Goal: Task Accomplishment & Management: Use online tool/utility

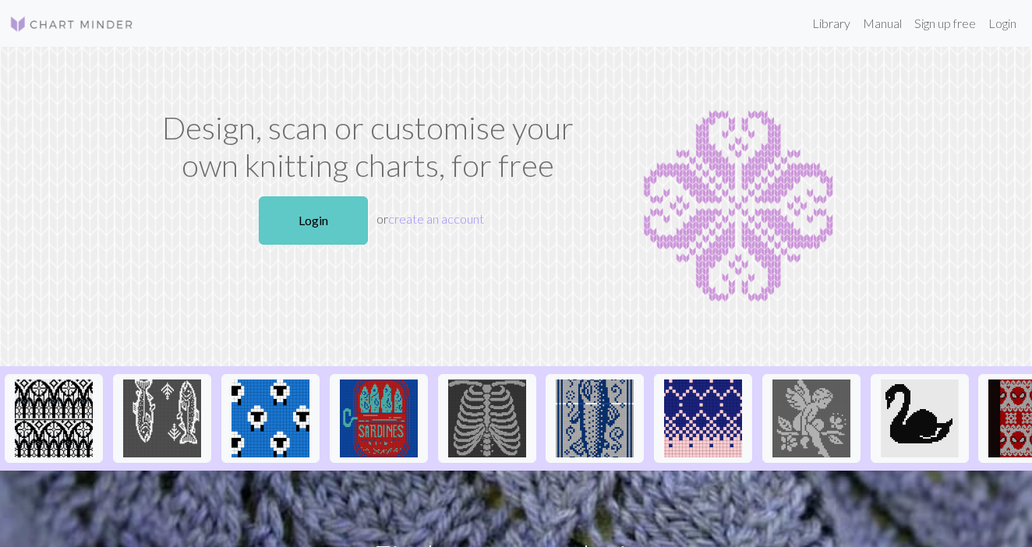
click at [318, 228] on link "Login" at bounding box center [313, 220] width 109 height 48
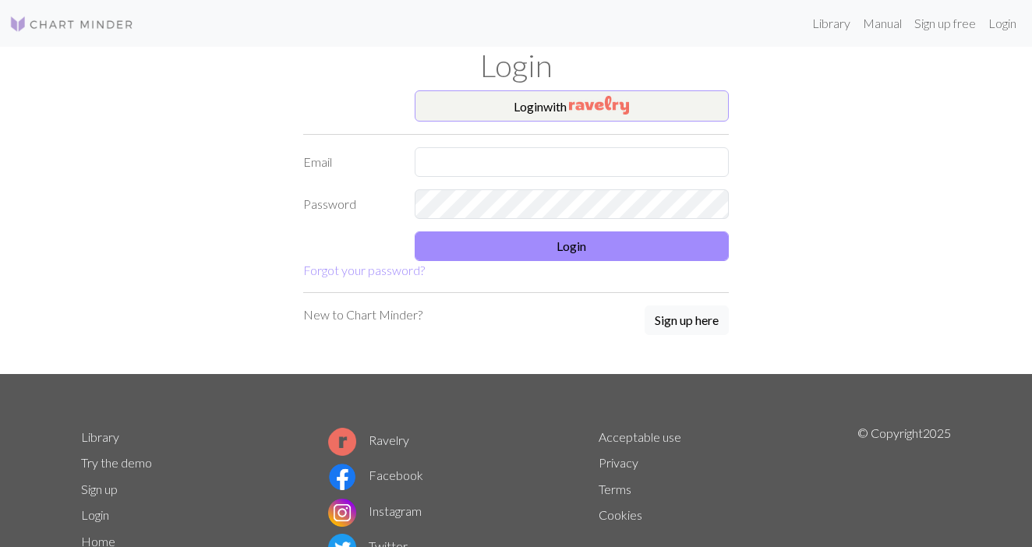
click at [548, 115] on button "Login with" at bounding box center [572, 105] width 315 height 31
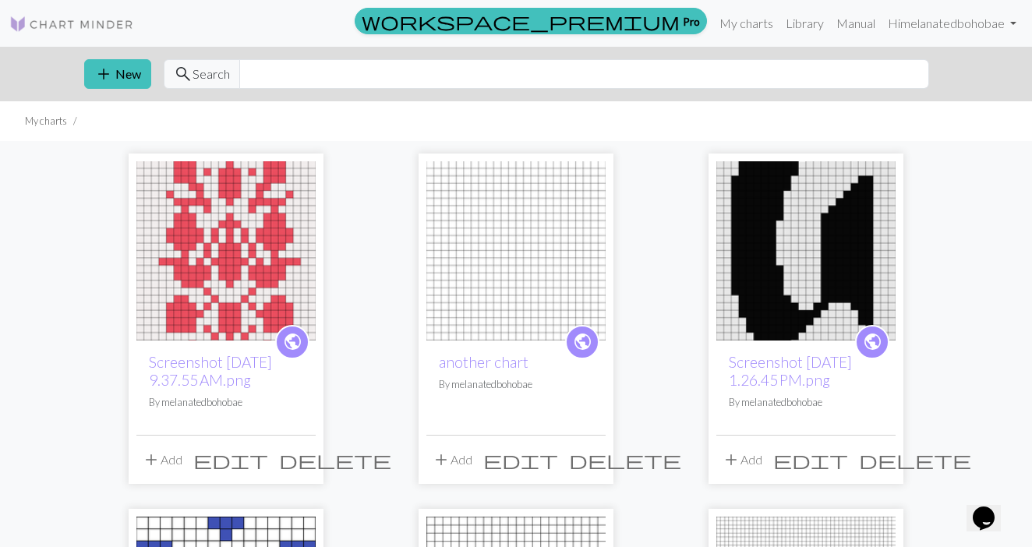
click at [591, 460] on span "delete" at bounding box center [625, 460] width 112 height 22
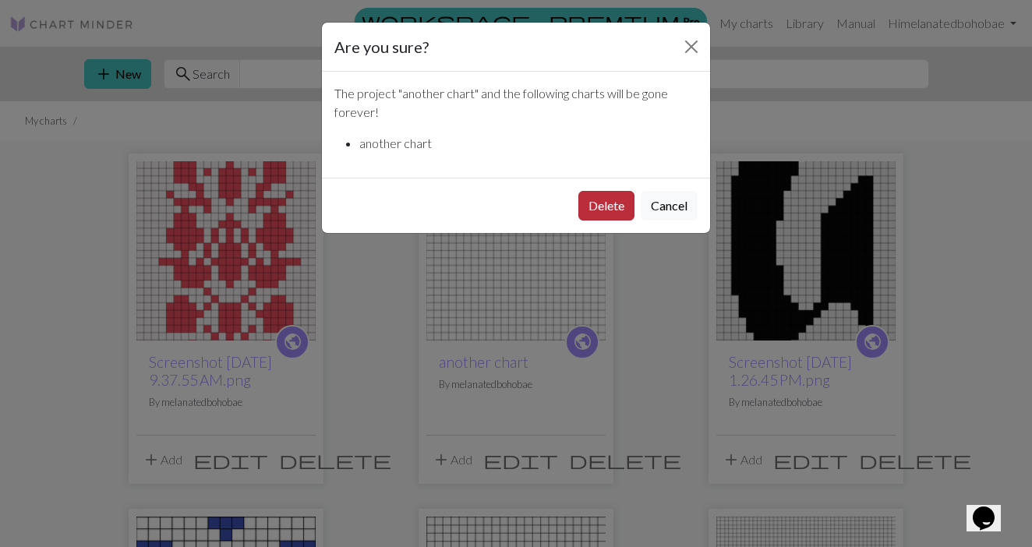
click at [599, 215] on button "Delete" at bounding box center [606, 206] width 56 height 30
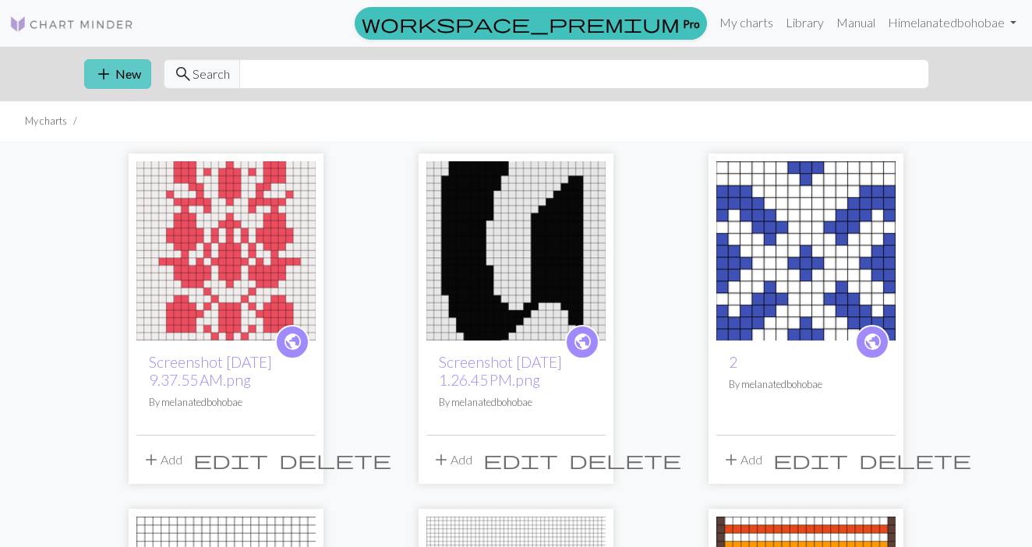
click at [126, 73] on button "add New" at bounding box center [117, 74] width 67 height 30
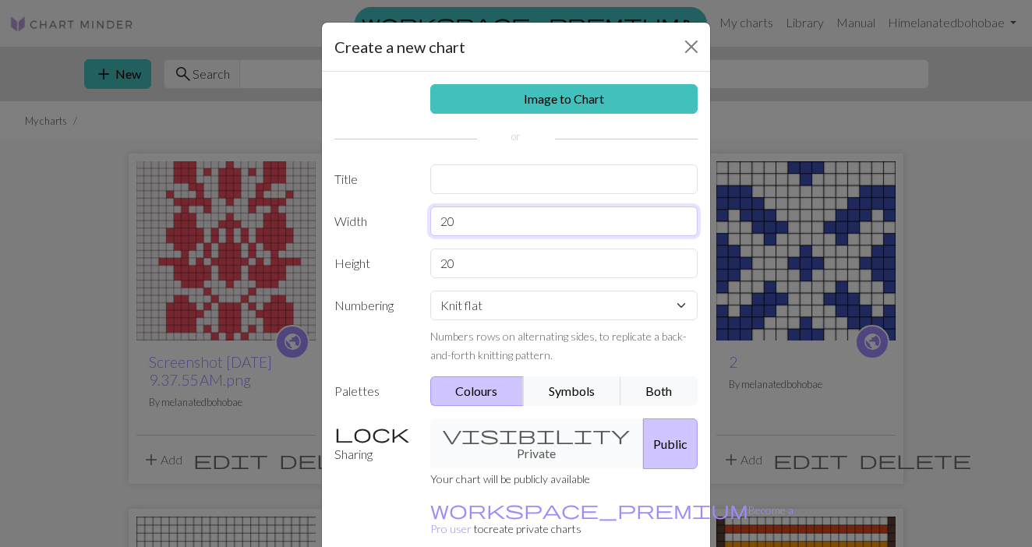
drag, startPoint x: 470, startPoint y: 221, endPoint x: 402, endPoint y: 219, distance: 67.8
click at [402, 219] on div "Width 20" at bounding box center [516, 222] width 382 height 30
type input "24"
drag, startPoint x: 464, startPoint y: 263, endPoint x: 431, endPoint y: 262, distance: 33.5
click at [431, 263] on input "20" at bounding box center [564, 264] width 268 height 30
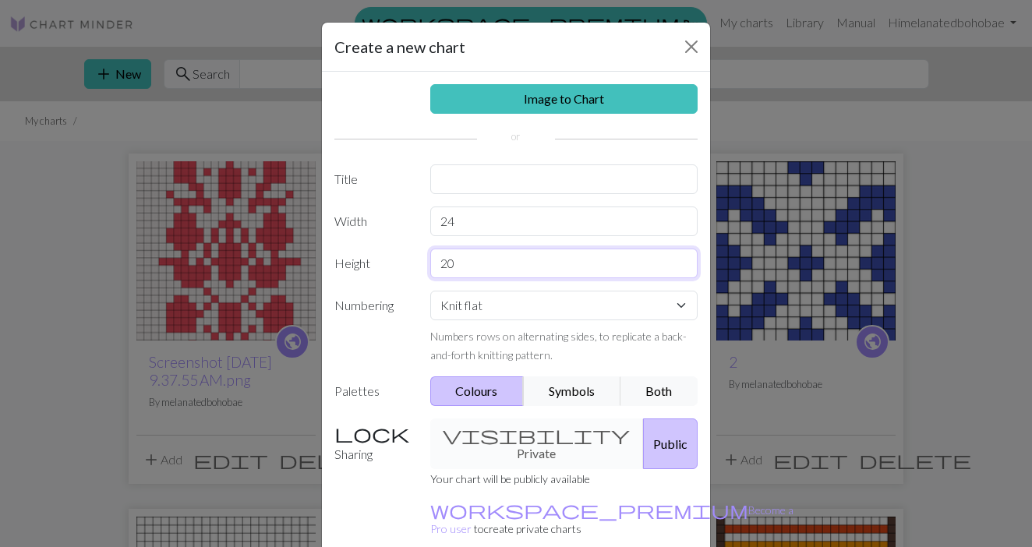
type input "2"
type input "46"
click at [643, 437] on button "Public" at bounding box center [670, 443] width 55 height 51
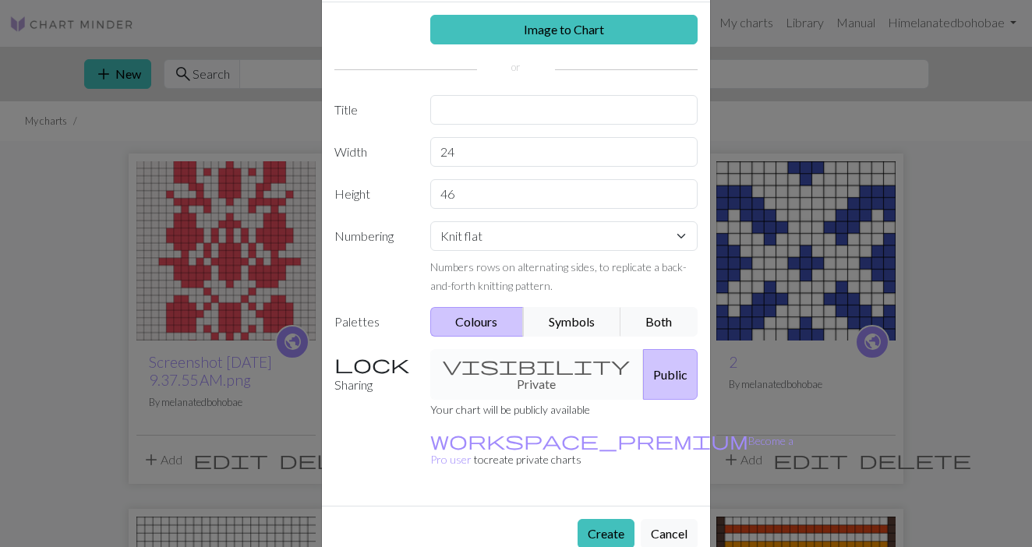
scroll to position [69, 0]
click at [602, 520] on button "Create" at bounding box center [605, 535] width 57 height 30
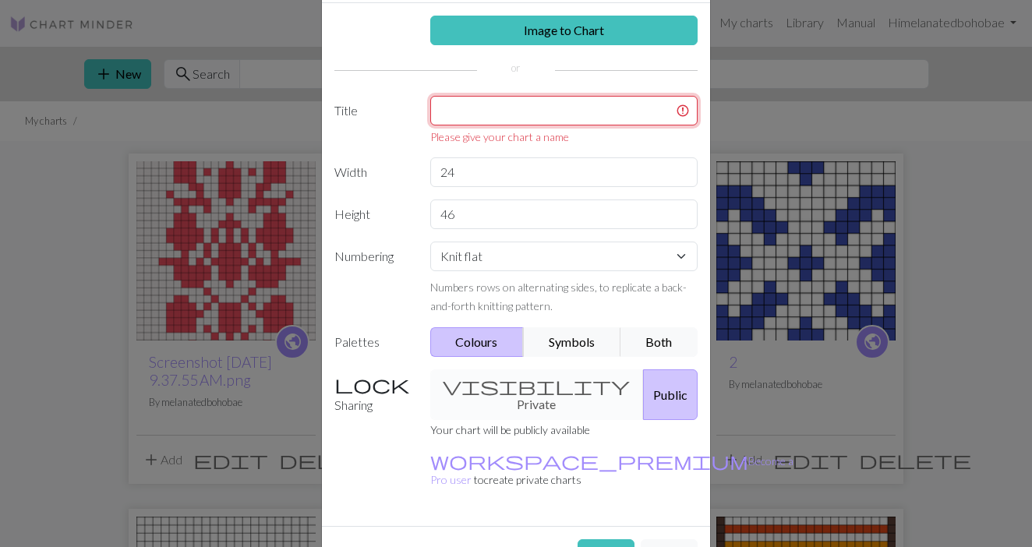
click at [569, 116] on input "text" at bounding box center [564, 111] width 268 height 30
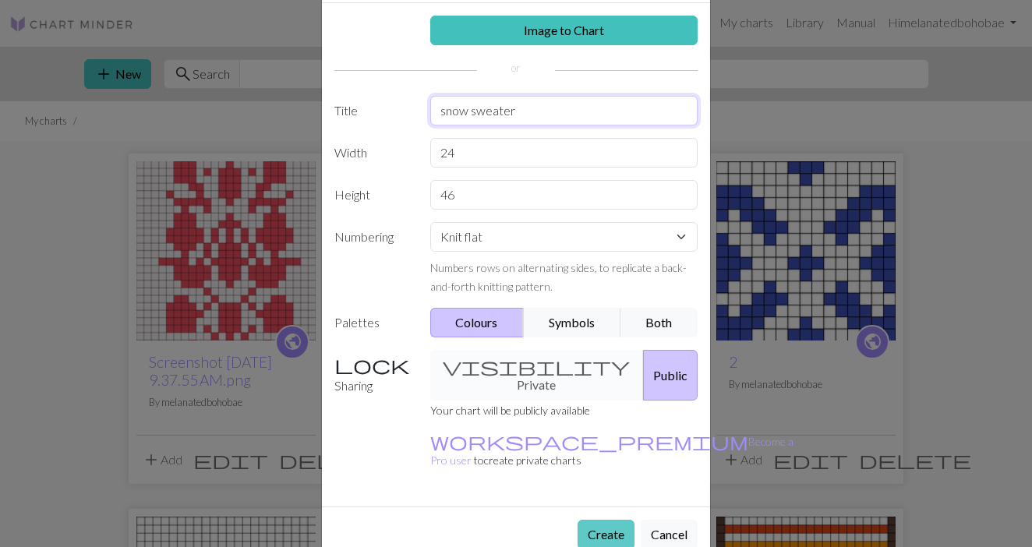
type input "snow sweater"
click at [599, 520] on button "Create" at bounding box center [605, 535] width 57 height 30
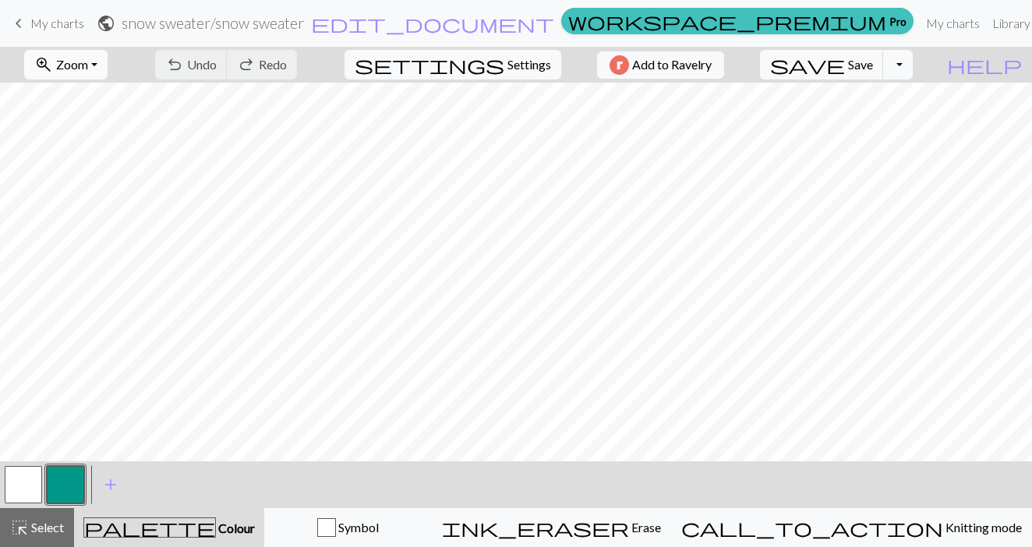
click at [108, 75] on button "zoom_in Zoom Zoom" at bounding box center [65, 65] width 83 height 30
click at [93, 185] on button "50%" at bounding box center [86, 187] width 123 height 25
click at [35, 487] on button "button" at bounding box center [23, 484] width 37 height 37
click at [77, 479] on button "button" at bounding box center [65, 484] width 37 height 37
click at [34, 483] on button "button" at bounding box center [23, 484] width 37 height 37
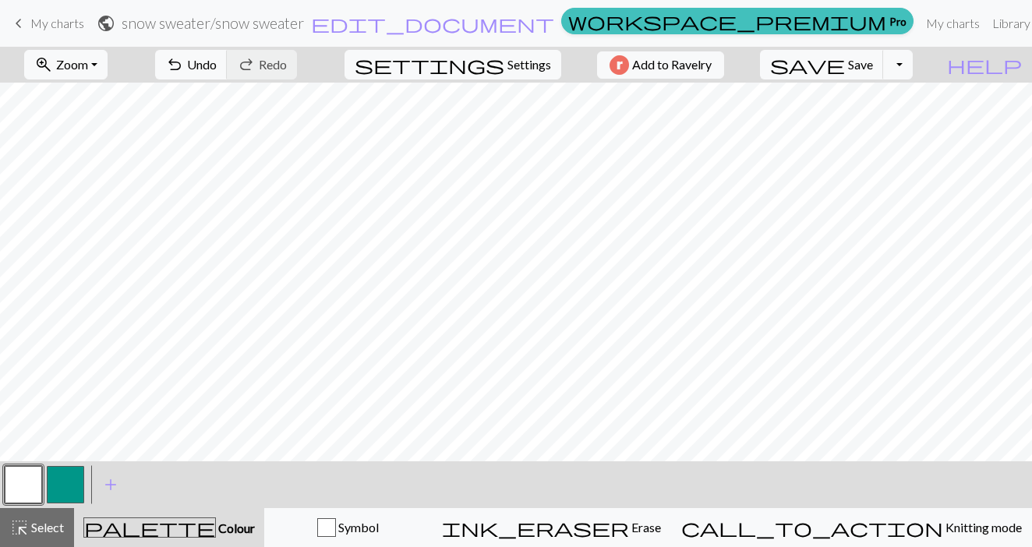
click at [69, 485] on button "button" at bounding box center [65, 484] width 37 height 37
click at [108, 73] on button "zoom_in Zoom Zoom" at bounding box center [65, 65] width 83 height 30
click at [109, 207] on button "100%" at bounding box center [86, 212] width 123 height 25
click at [18, 486] on button "button" at bounding box center [23, 484] width 37 height 37
click at [70, 473] on button "button" at bounding box center [65, 484] width 37 height 37
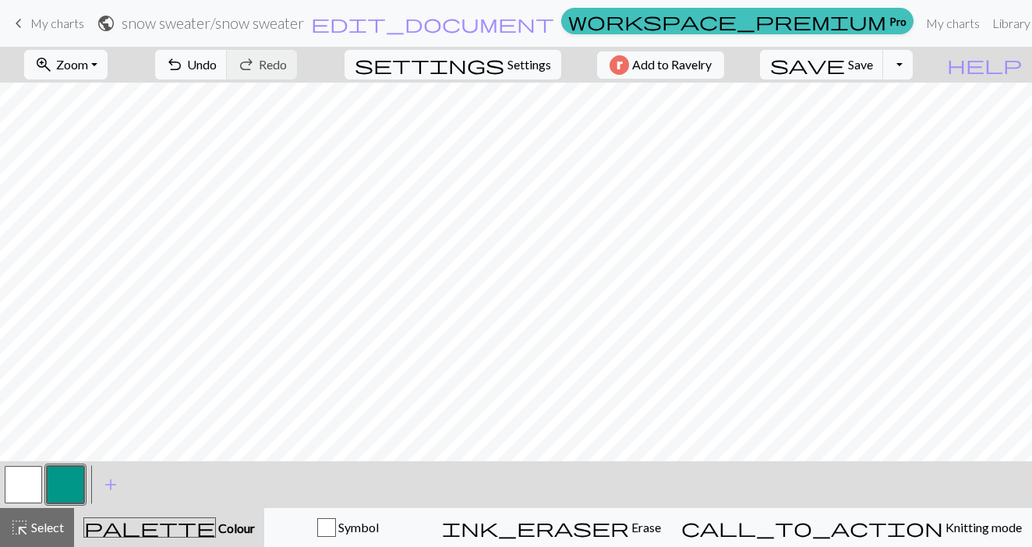
click at [23, 493] on button "button" at bounding box center [23, 484] width 37 height 37
click at [67, 487] on button "button" at bounding box center [65, 484] width 37 height 37
click at [29, 483] on button "button" at bounding box center [23, 484] width 37 height 37
click at [63, 493] on button "button" at bounding box center [65, 484] width 37 height 37
